Goal: Task Accomplishment & Management: Manage account settings

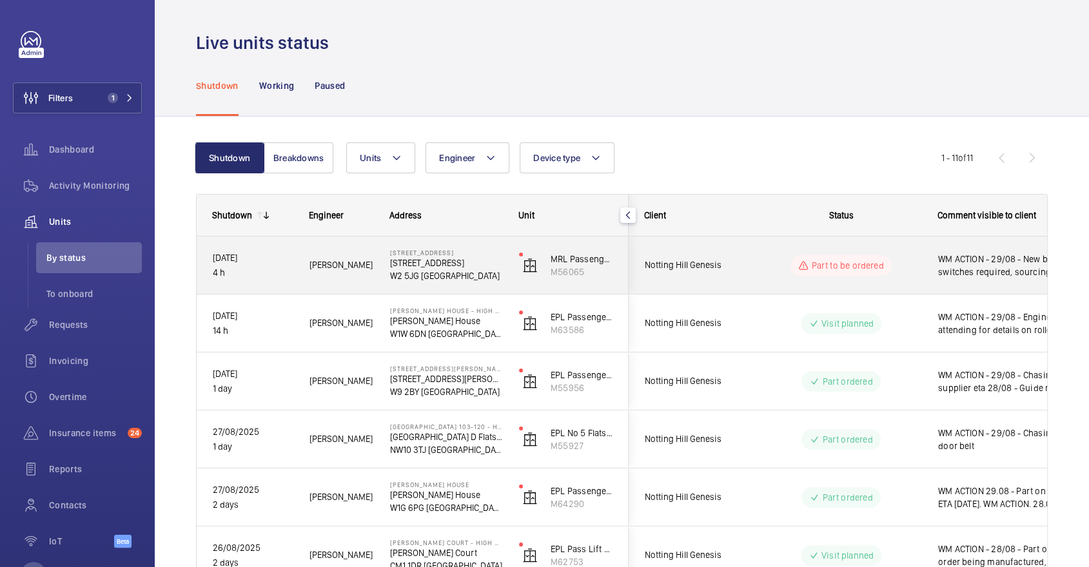
click at [925, 266] on div "WM ACTION - 29/08 - New brake switches required, sourcing eta" at bounding box center [996, 265] width 149 height 55
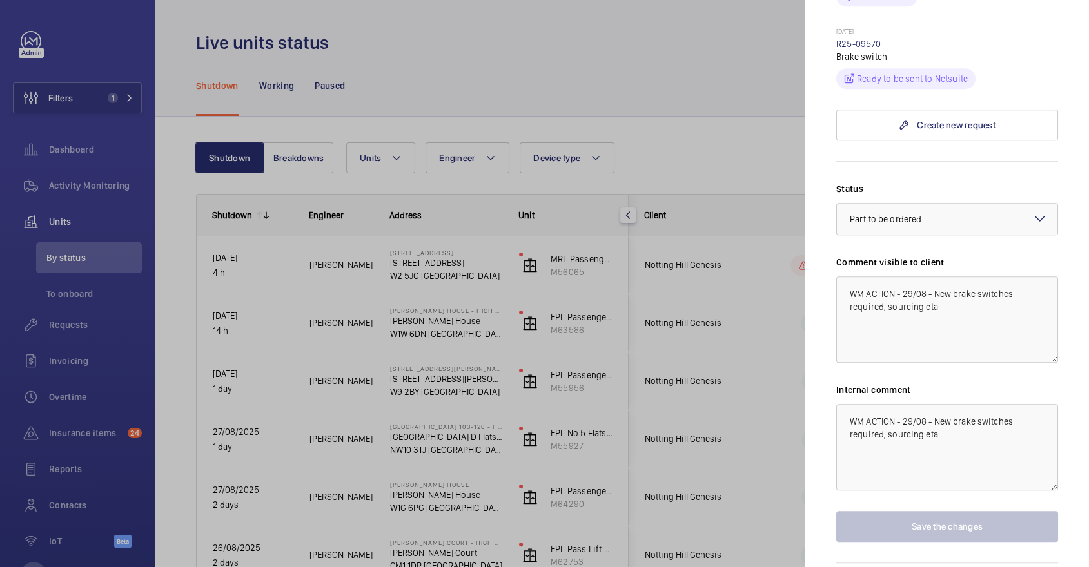
scroll to position [663, 0]
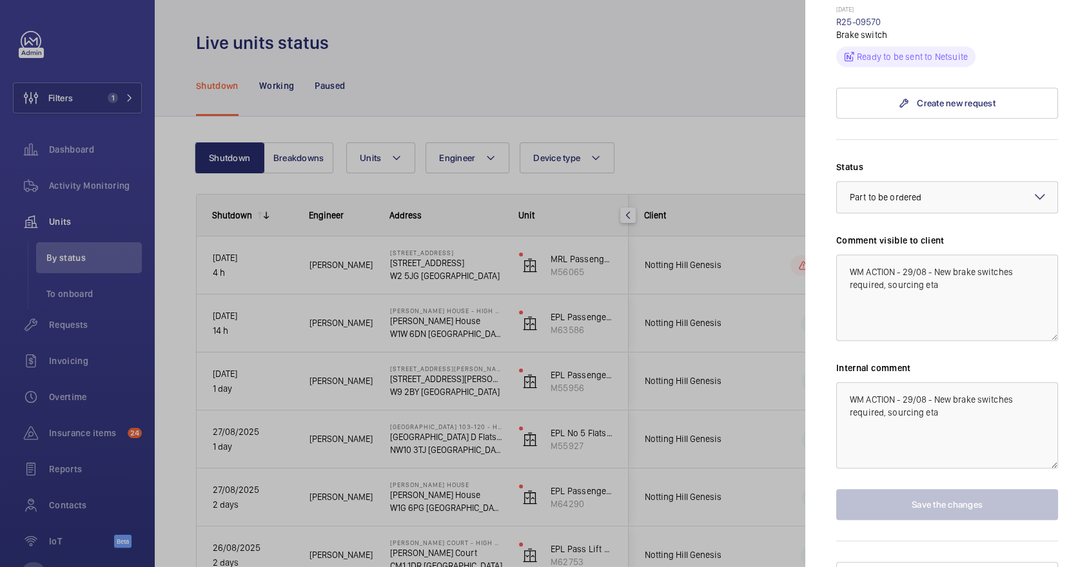
click at [605, 64] on div at bounding box center [544, 283] width 1089 height 567
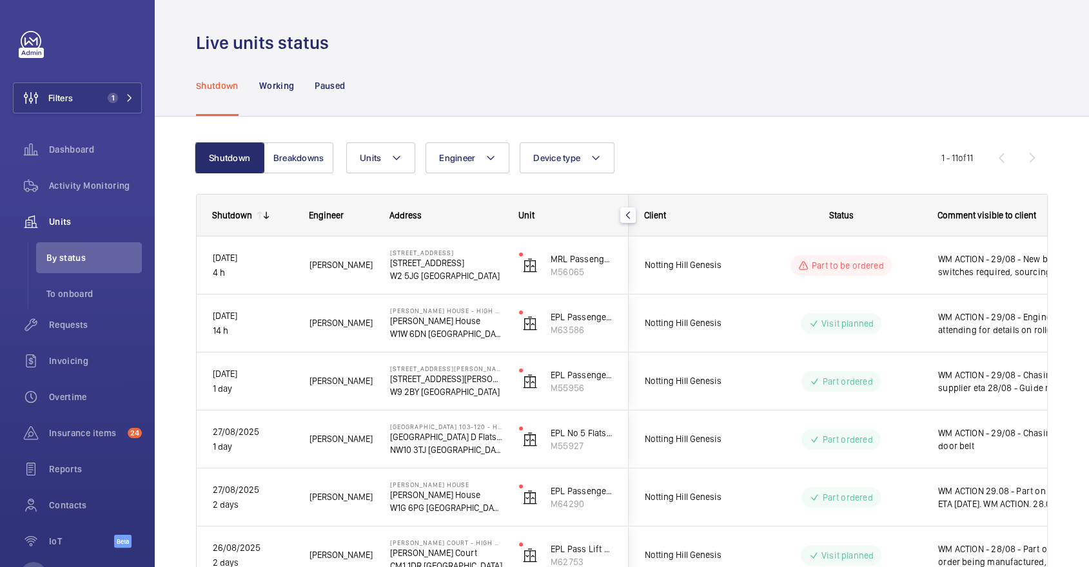
scroll to position [0, 0]
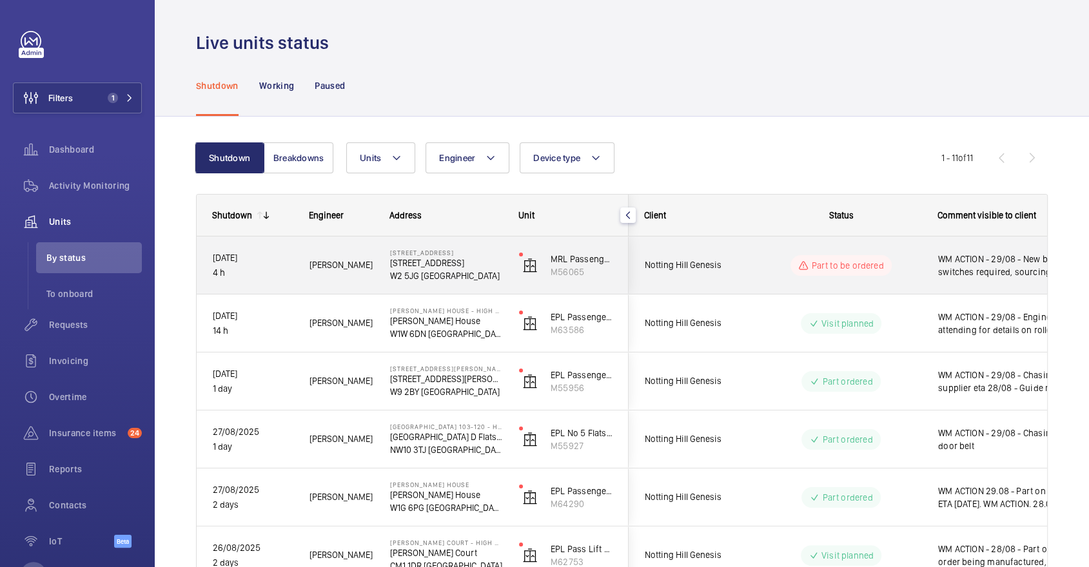
click at [803, 260] on mat-icon at bounding box center [803, 265] width 10 height 15
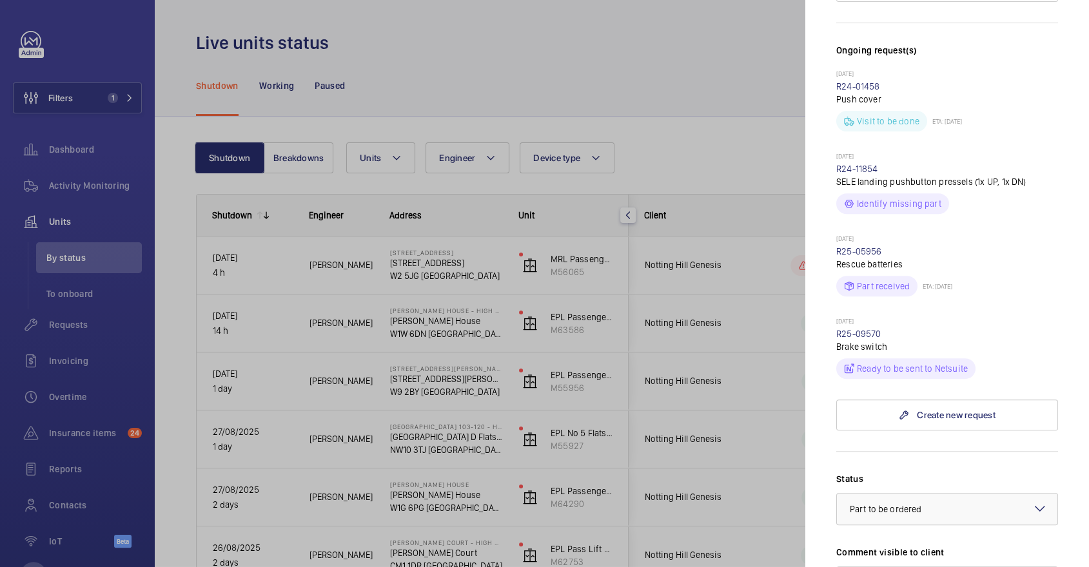
scroll to position [352, 0]
click at [507, 101] on div at bounding box center [544, 283] width 1089 height 567
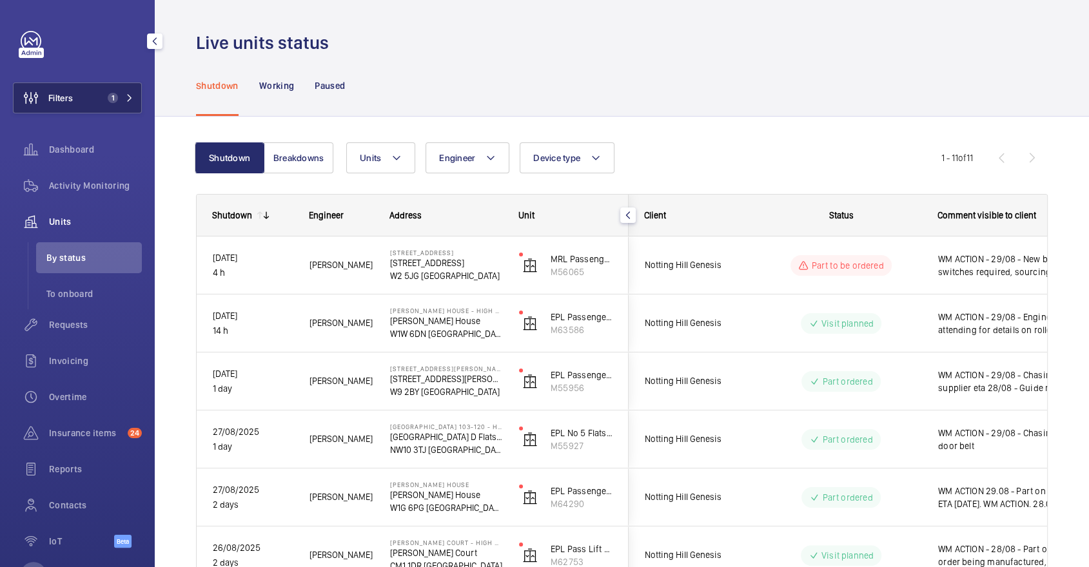
click at [64, 112] on span "Filters" at bounding box center [43, 98] width 59 height 31
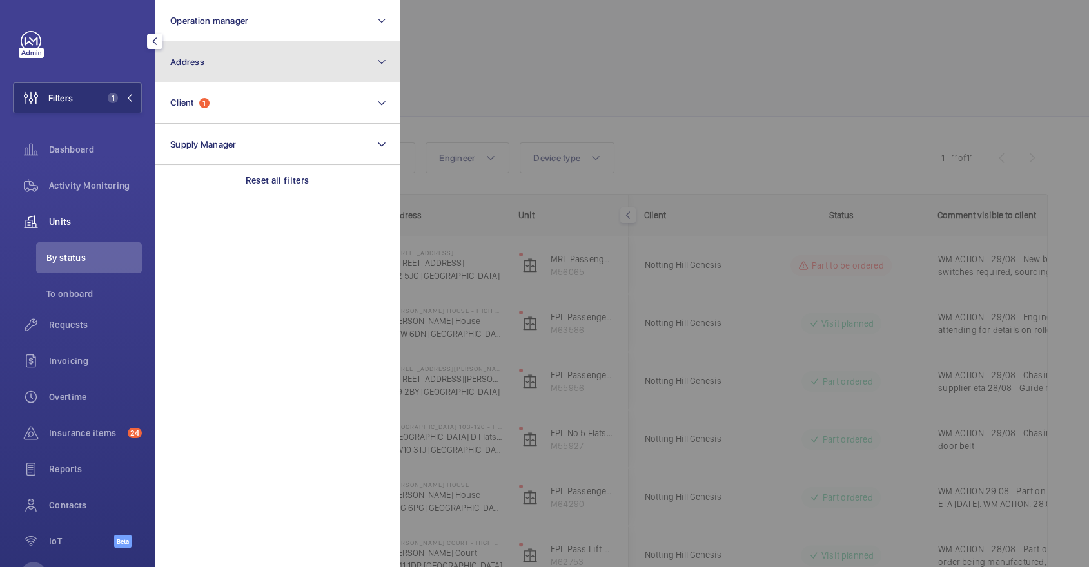
click at [310, 51] on button "Address" at bounding box center [277, 61] width 245 height 41
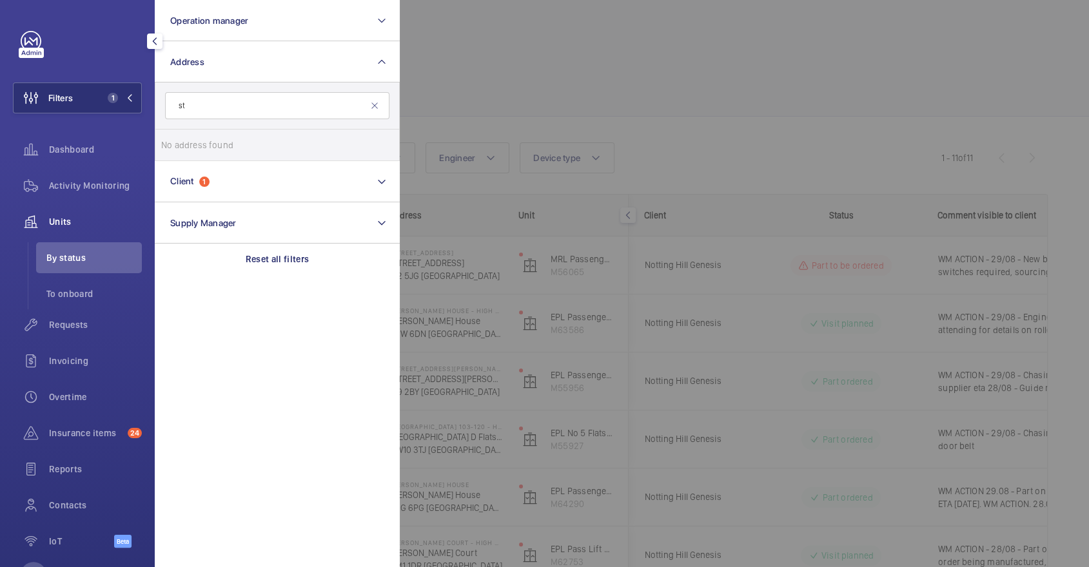
type input "s"
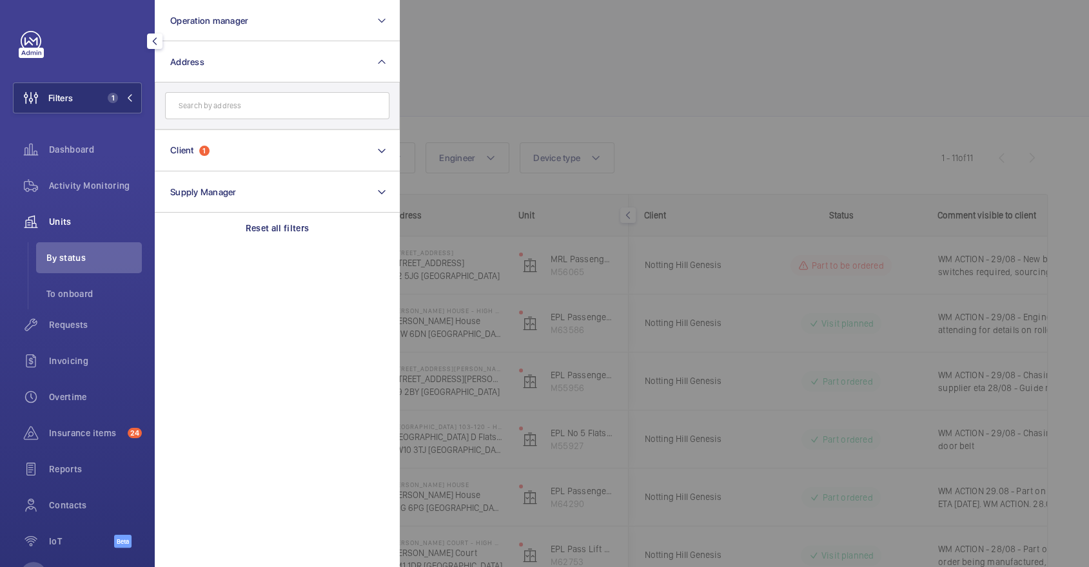
click at [656, 87] on div at bounding box center [944, 283] width 1089 height 567
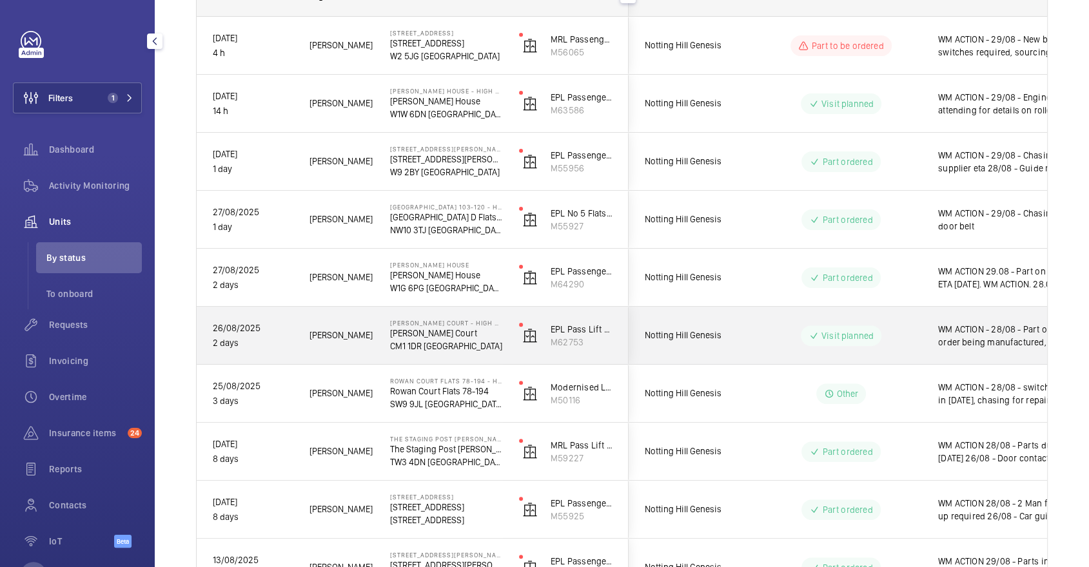
scroll to position [221, 0]
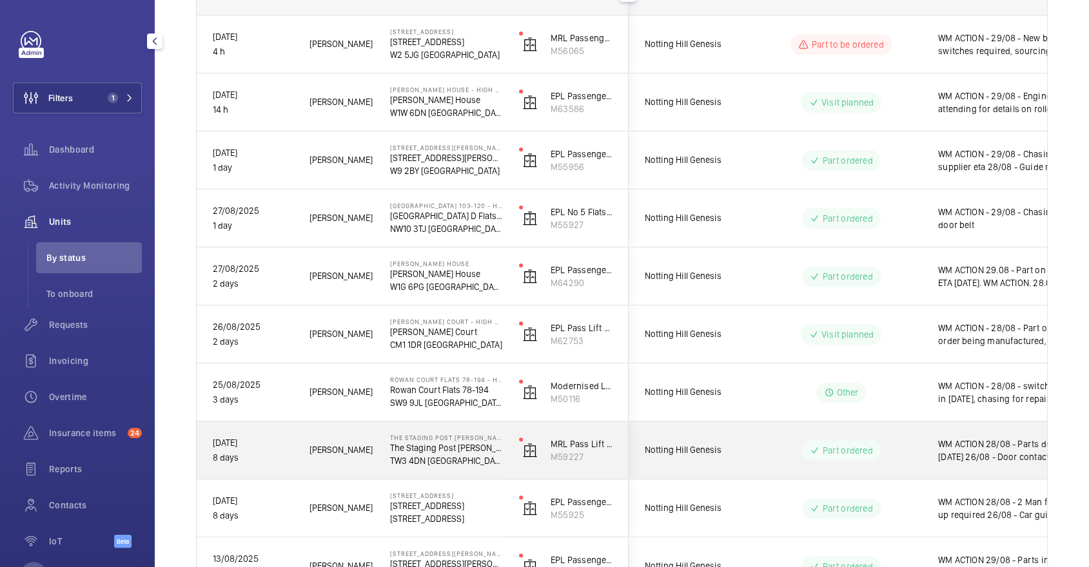
click at [784, 438] on div "Part ordered" at bounding box center [833, 450] width 176 height 46
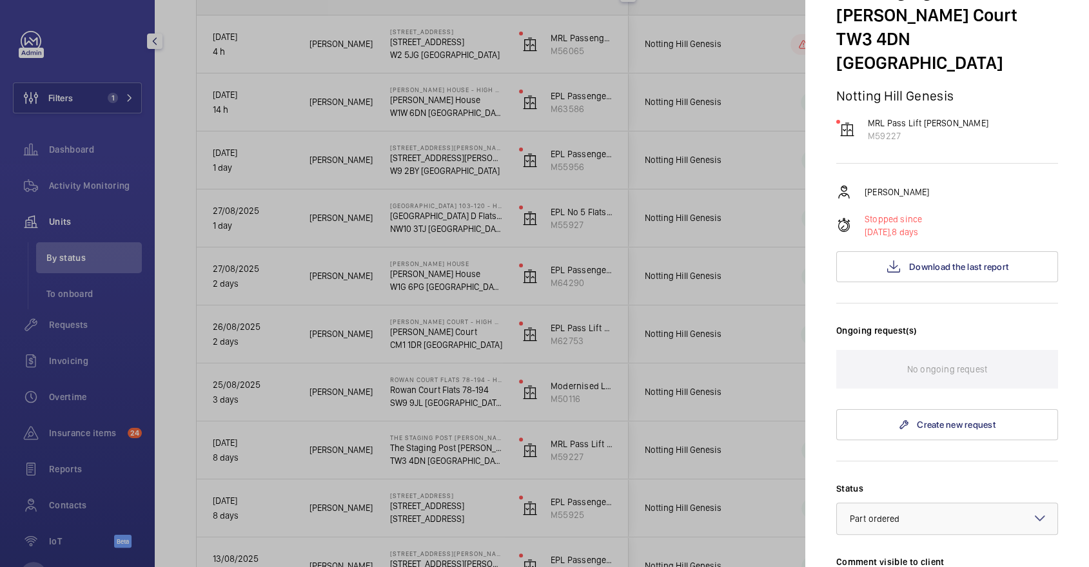
scroll to position [119, 0]
click at [982, 252] on button "Download the last report" at bounding box center [947, 266] width 222 height 31
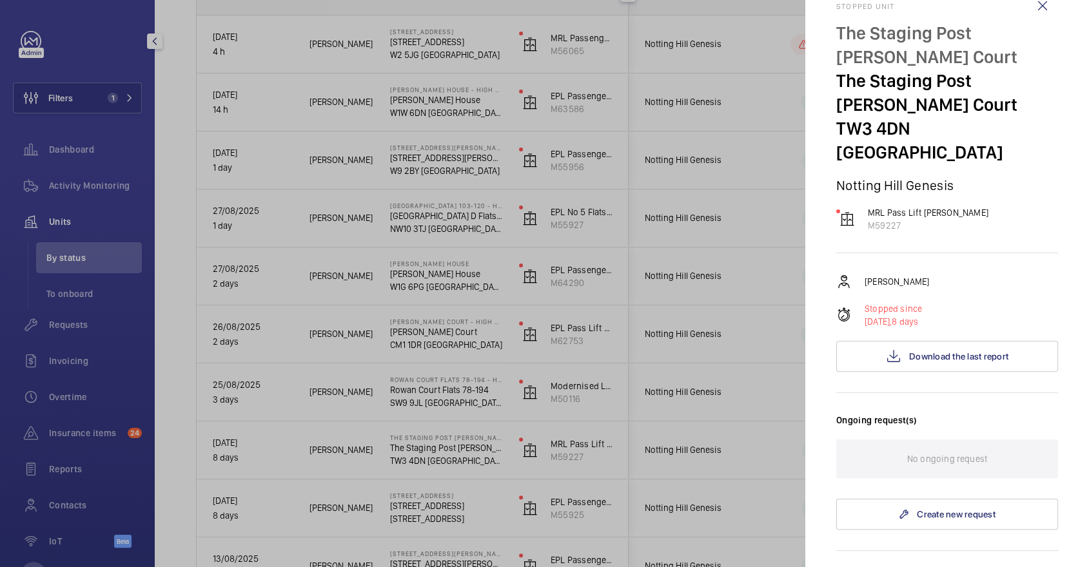
scroll to position [0, 0]
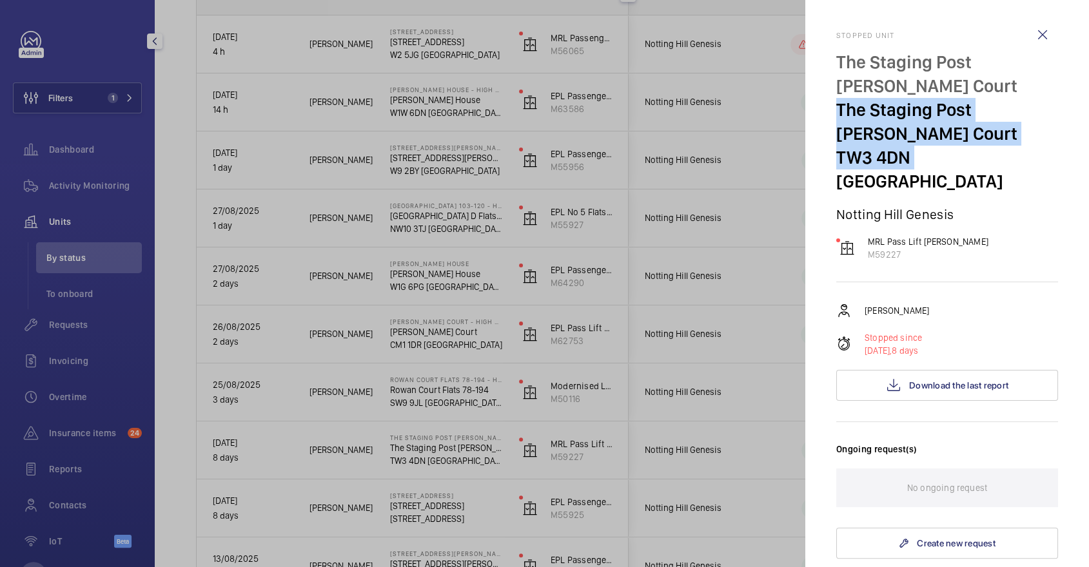
drag, startPoint x: 832, startPoint y: 108, endPoint x: 906, endPoint y: 159, distance: 89.4
click at [906, 159] on mat-sidenav "Stopped unit The Staging Post [PERSON_NAME][GEOGRAPHIC_DATA] The Staging Post […" at bounding box center [947, 283] width 284 height 567
copy div "[STREET_ADDRESS][PERSON_NAME]"
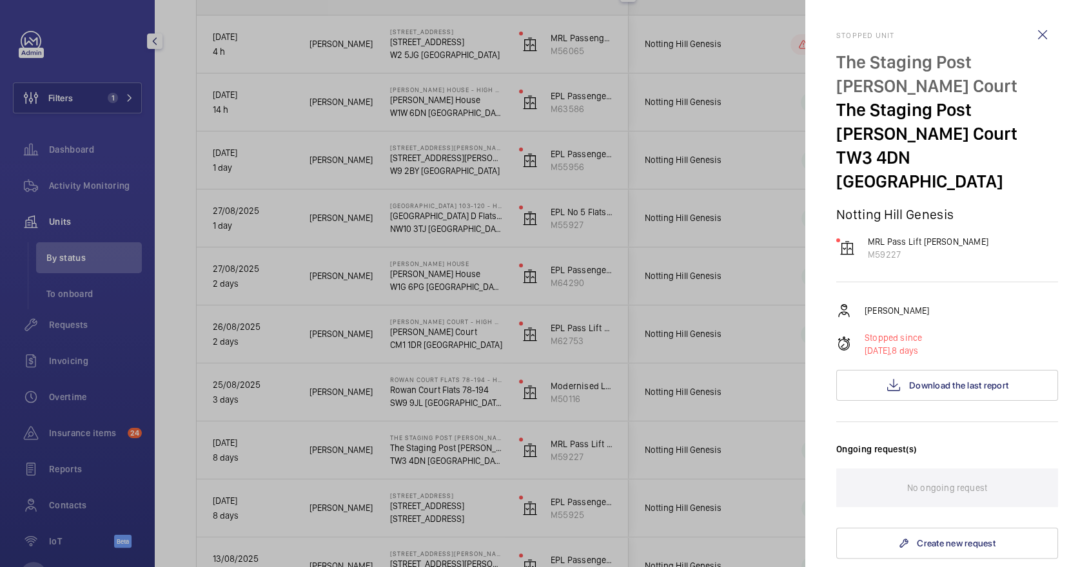
click at [875, 173] on div "The Staging Post [PERSON_NAME] Court The Staging Post [PERSON_NAME][GEOGRAPHIC_…" at bounding box center [947, 136] width 222 height 172
